Goal: Information Seeking & Learning: Check status

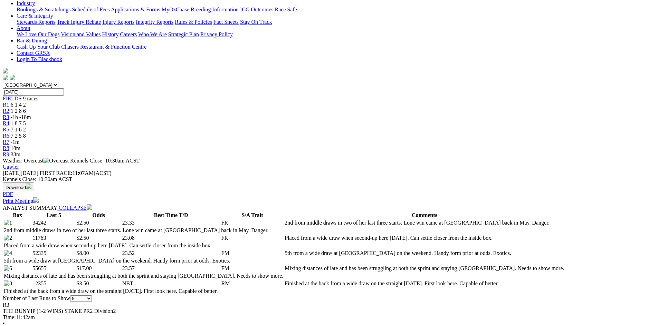
scroll to position [69, 0]
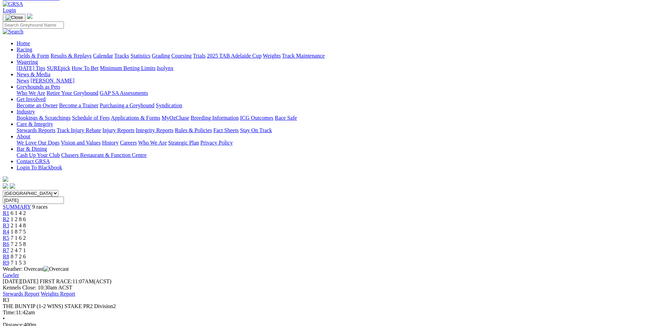
scroll to position [35, 0]
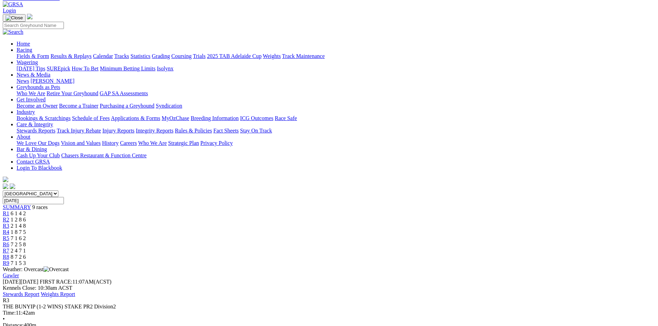
scroll to position [0, 0]
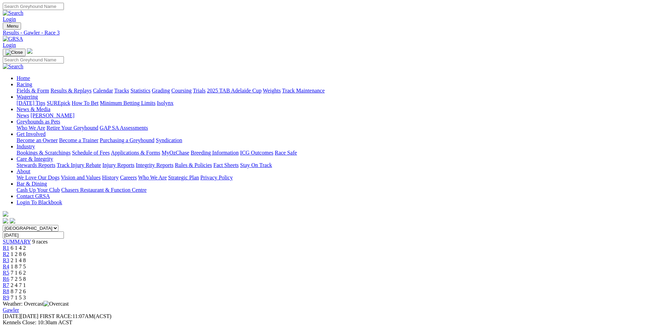
click at [49, 88] on link "Fields & Form" at bounding box center [33, 91] width 32 height 6
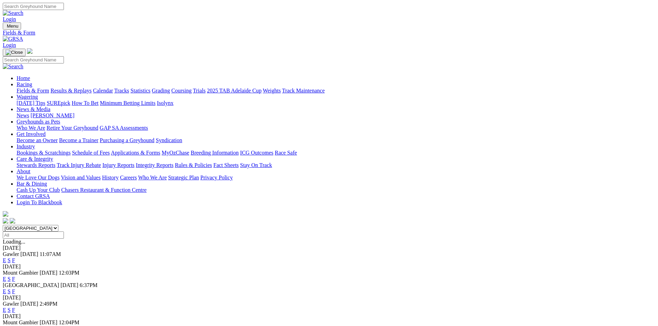
click at [113, 88] on link "Calendar" at bounding box center [103, 91] width 20 height 6
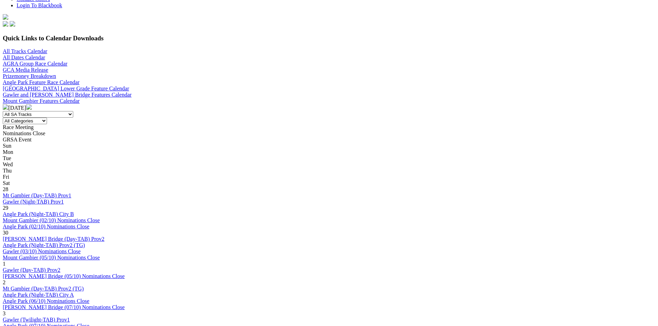
scroll to position [207, 0]
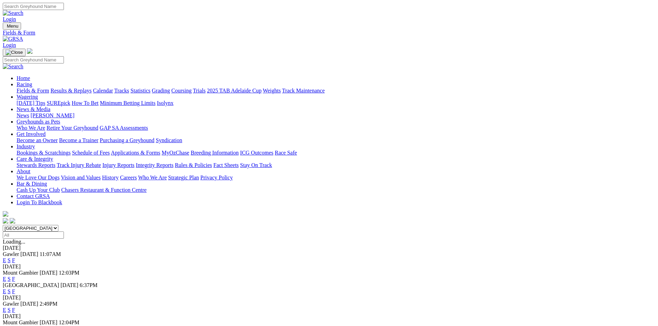
click at [15, 258] on link "F" at bounding box center [13, 261] width 3 height 6
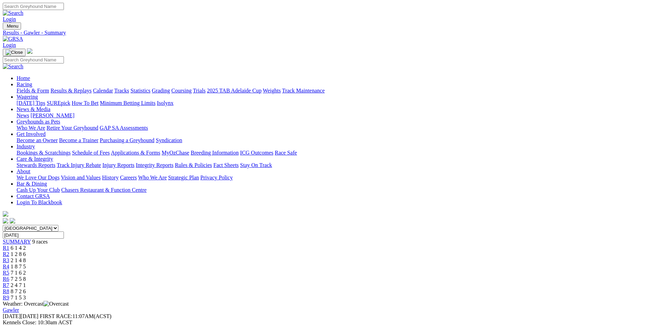
click at [9, 245] on link "R1" at bounding box center [6, 248] width 7 height 6
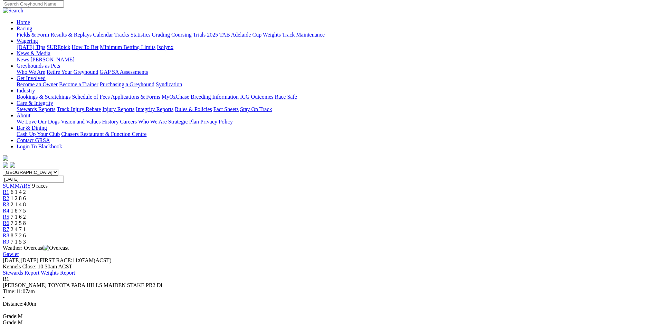
scroll to position [35, 0]
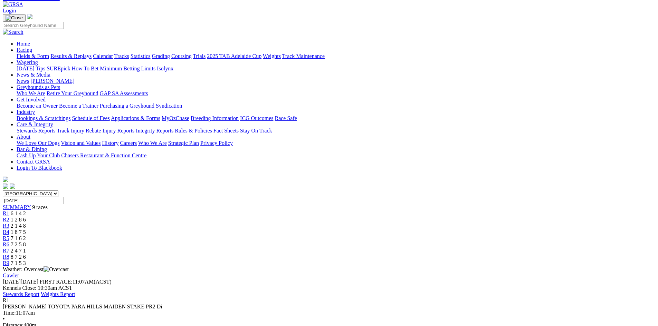
click at [26, 217] on span "1 2 8 6" at bounding box center [18, 220] width 15 height 6
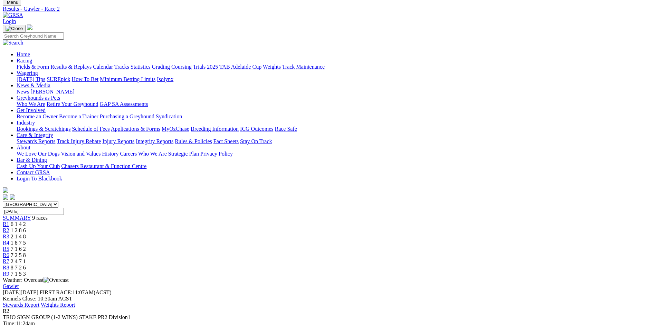
scroll to position [35, 0]
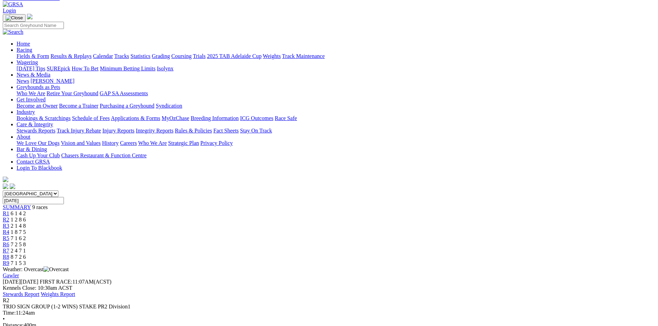
click at [26, 223] on span "2 1 4 8" at bounding box center [18, 226] width 15 height 6
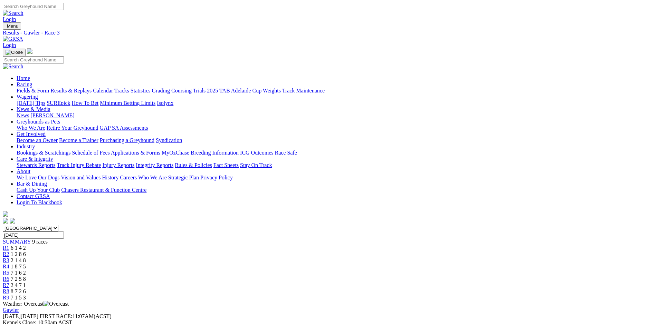
click at [244, 251] on div "R2 1 2 8 6" at bounding box center [329, 254] width 652 height 6
click at [9, 258] on link "R3" at bounding box center [6, 261] width 7 height 6
click at [311, 264] on div "R4 1 8 7 5" at bounding box center [329, 267] width 652 height 6
click at [9, 270] on link "R5" at bounding box center [6, 273] width 7 height 6
click at [396, 276] on div "R6 7 2 5 8" at bounding box center [329, 279] width 652 height 6
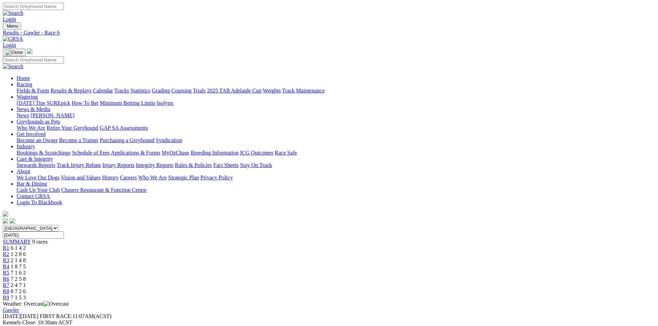
click at [9, 283] on span "R7" at bounding box center [6, 286] width 7 height 6
click at [489, 289] on div "R8 8 7 2 6" at bounding box center [329, 292] width 652 height 6
click at [26, 295] on span "7 1 5 3" at bounding box center [18, 298] width 15 height 6
click at [9, 258] on link "R3" at bounding box center [6, 261] width 7 height 6
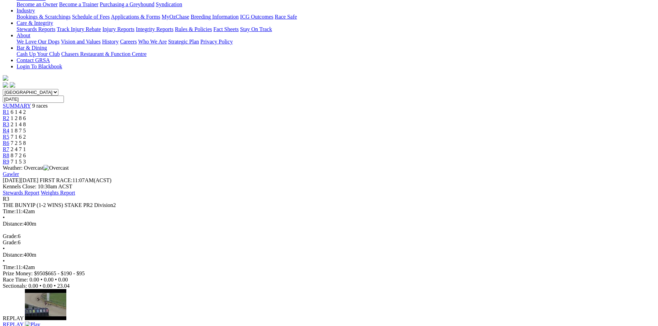
scroll to position [138, 0]
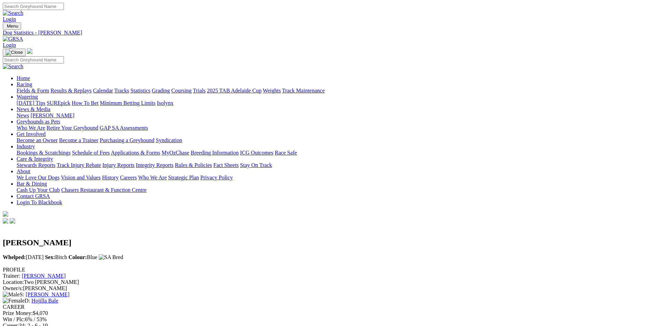
drag, startPoint x: 293, startPoint y: 131, endPoint x: 283, endPoint y: 132, distance: 10.1
click at [283, 323] on div "Career: 34; 2 - 6 - 10" at bounding box center [329, 326] width 652 height 6
click at [296, 304] on div "CAREER Prize Money: $4,070 Win / Plc: 6% / 53% Career: 34; 2 - 6 - 10 Last 4: 3…" at bounding box center [329, 319] width 652 height 31
click at [113, 88] on link "Calendar" at bounding box center [103, 91] width 20 height 6
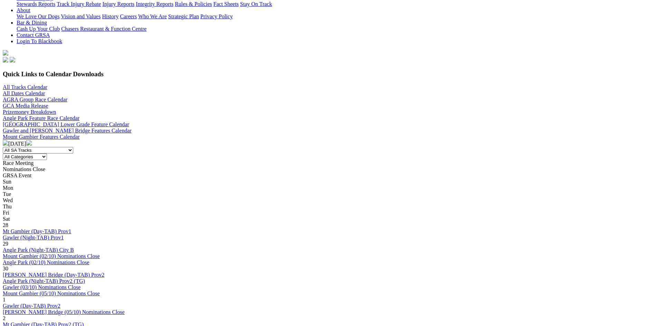
scroll to position [173, 0]
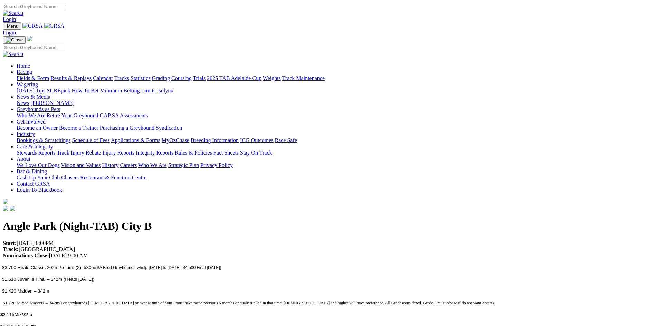
drag, startPoint x: 200, startPoint y: 129, endPoint x: 96, endPoint y: 124, distance: 103.8
click at [32, 69] on link "Racing" at bounding box center [25, 72] width 16 height 6
click at [113, 75] on link "Calendar" at bounding box center [103, 78] width 20 height 6
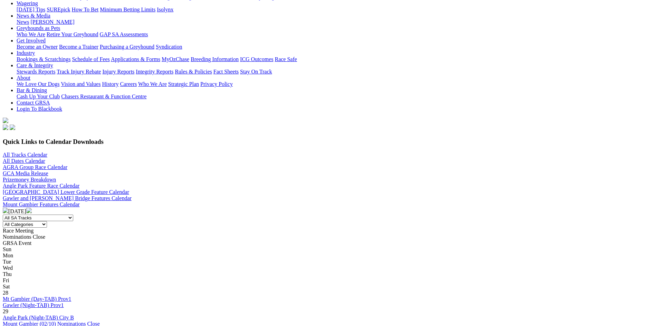
scroll to position [69, 0]
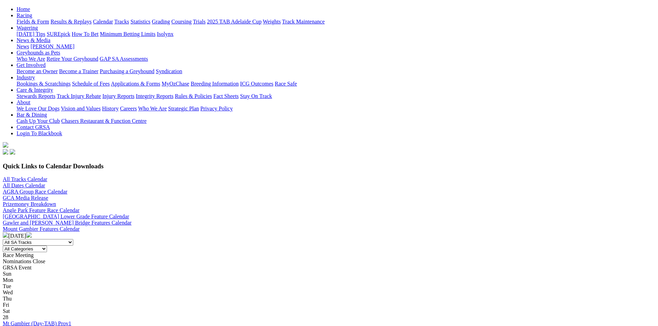
click at [79, 208] on link "Angle Park Feature Race Calendar" at bounding box center [41, 211] width 77 height 6
